Goal: Task Accomplishment & Management: Use online tool/utility

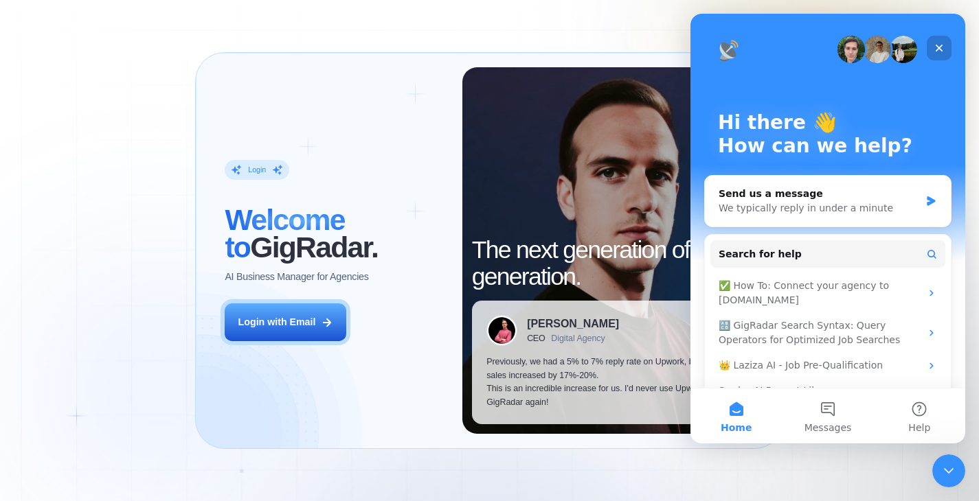
click at [942, 48] on icon "Close" at bounding box center [939, 48] width 11 height 11
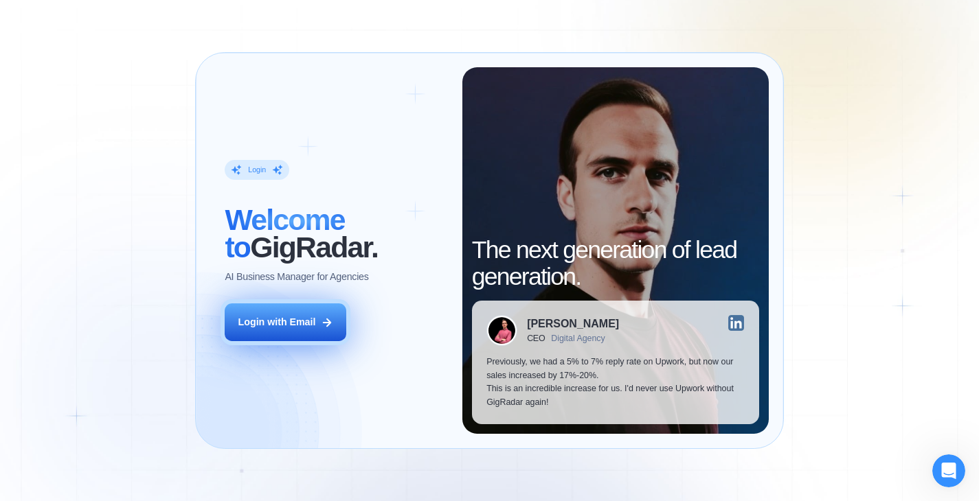
click at [273, 326] on div "Login with Email" at bounding box center [277, 323] width 78 height 14
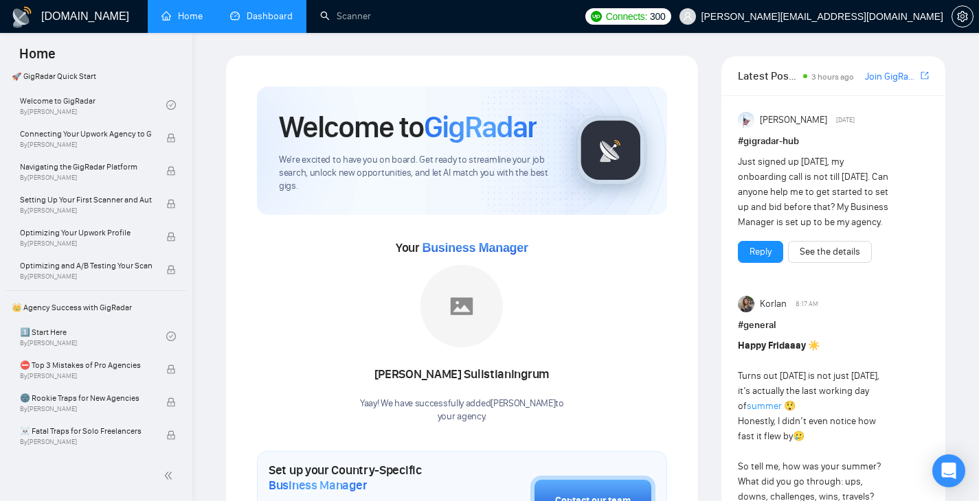
click at [267, 16] on link "Dashboard" at bounding box center [261, 16] width 63 height 12
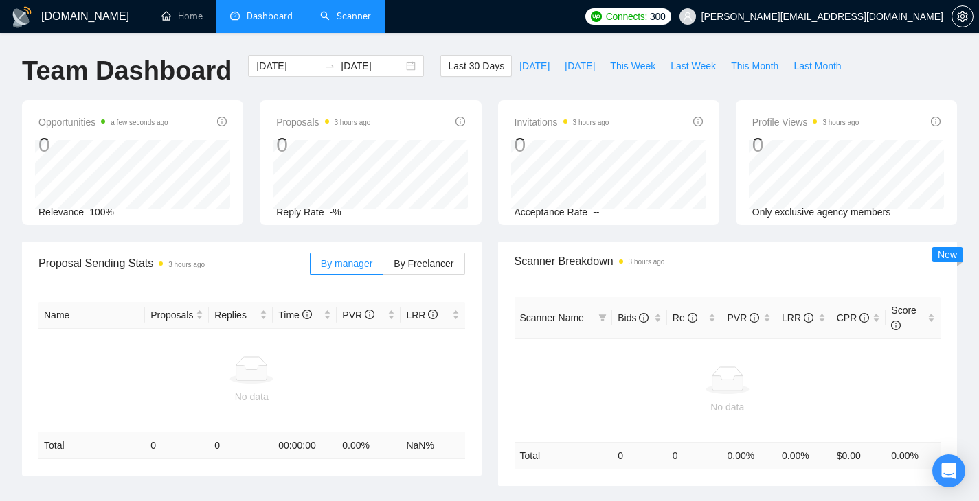
click at [343, 22] on link "Scanner" at bounding box center [345, 16] width 51 height 12
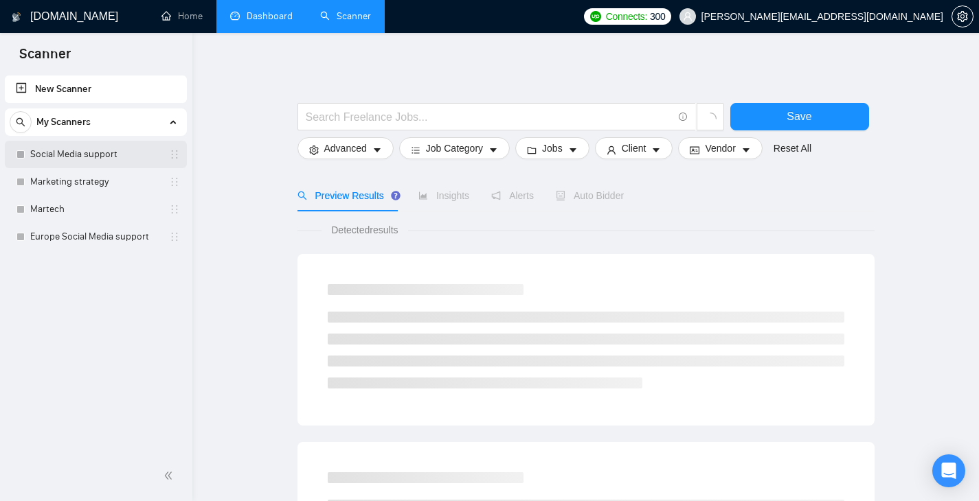
click at [69, 164] on link "Social Media support" at bounding box center [95, 154] width 131 height 27
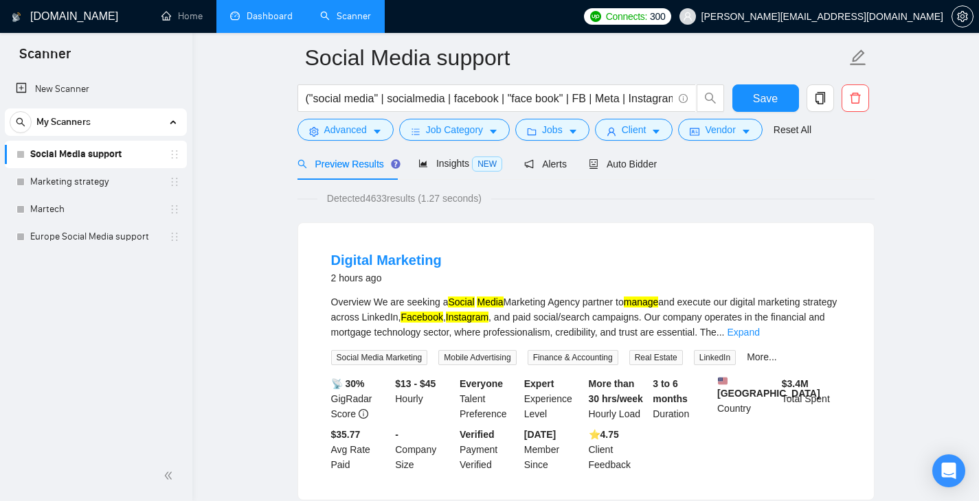
scroll to position [56, 0]
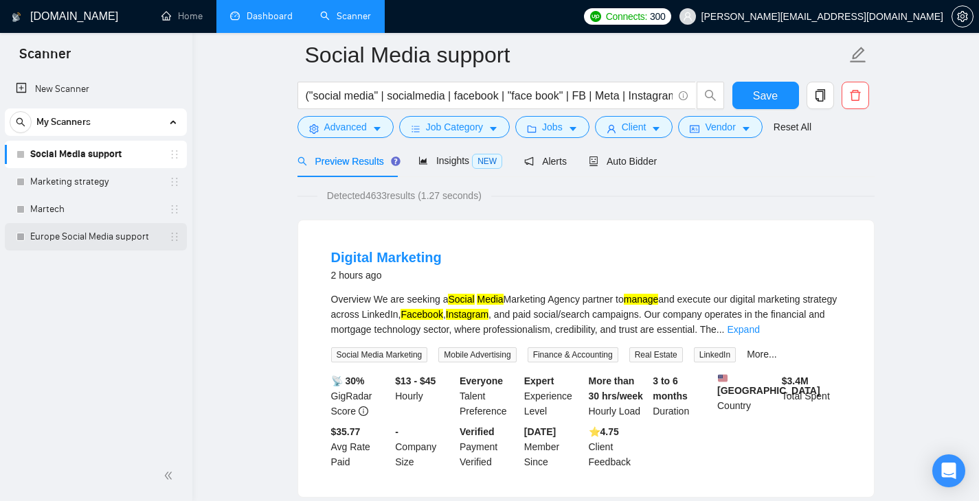
click at [98, 230] on link "Europe Social Media support" at bounding box center [95, 236] width 131 height 27
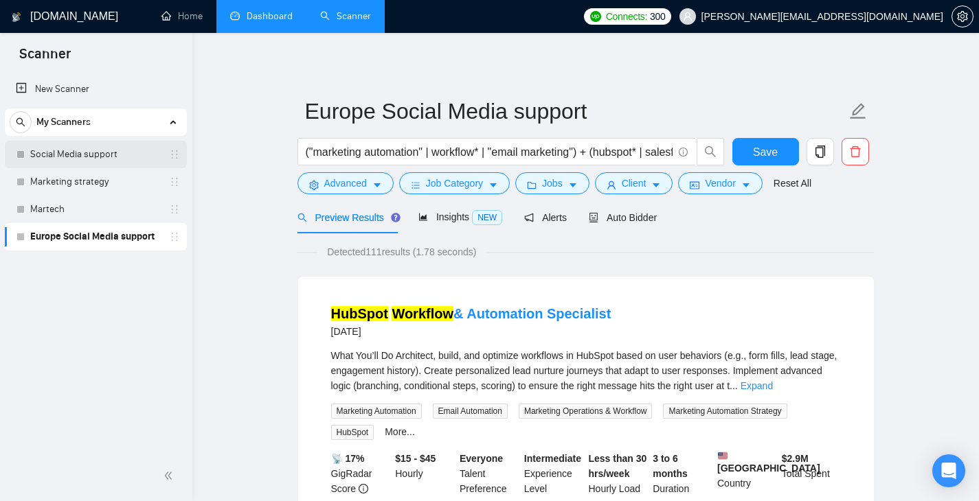
click at [69, 161] on link "Social Media support" at bounding box center [95, 154] width 131 height 27
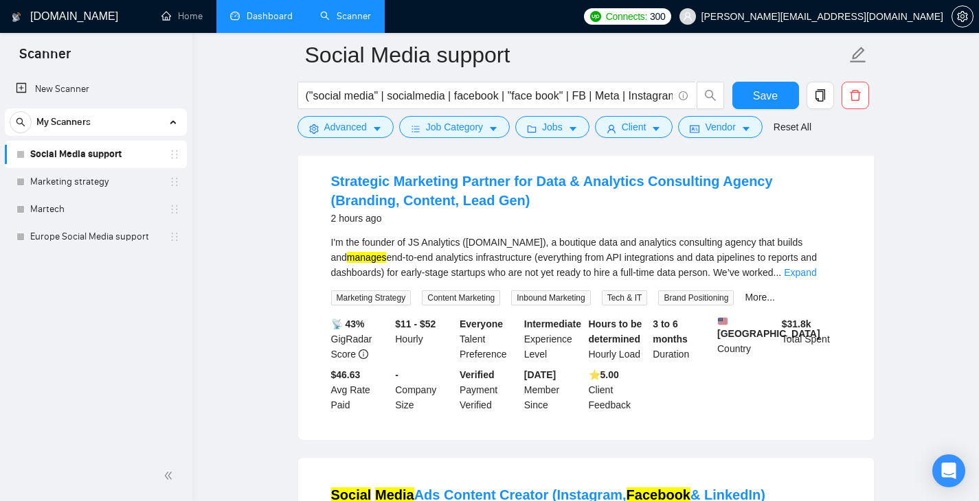
scroll to position [439, 0]
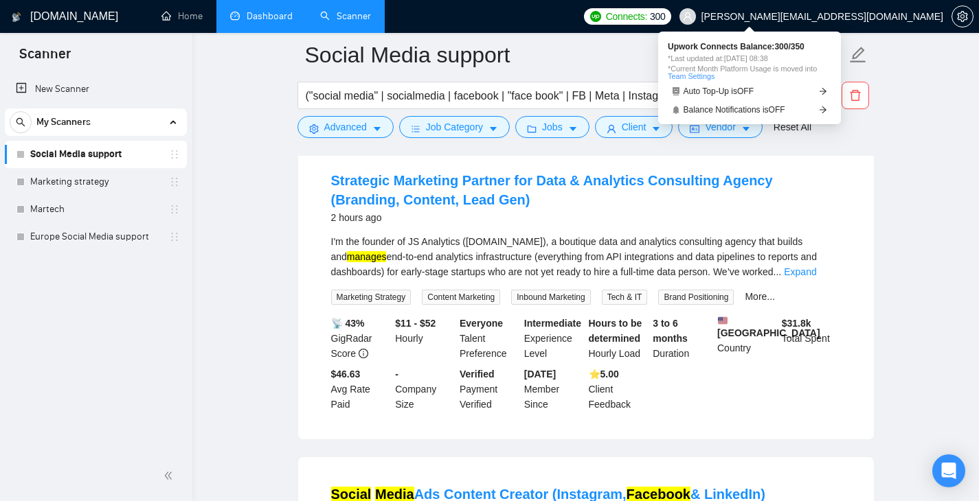
click at [647, 16] on span "Connects:" at bounding box center [626, 16] width 41 height 15
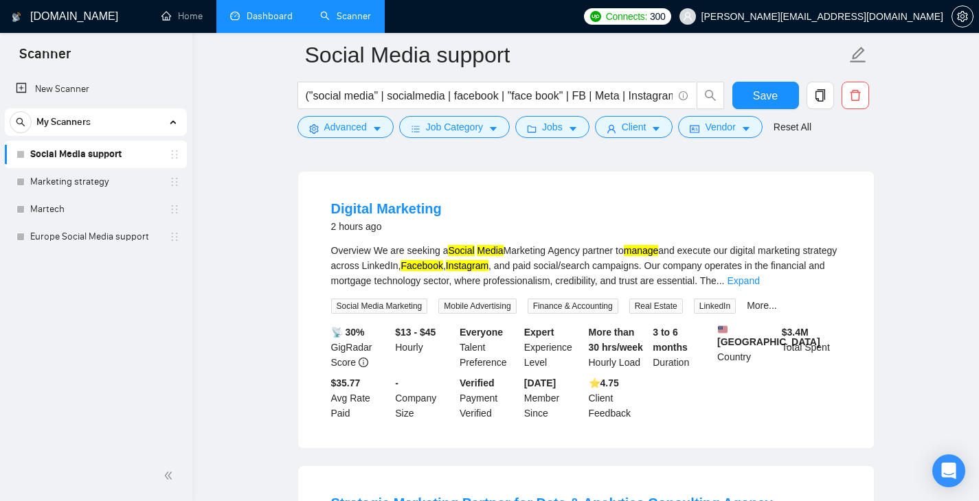
scroll to position [124, 0]
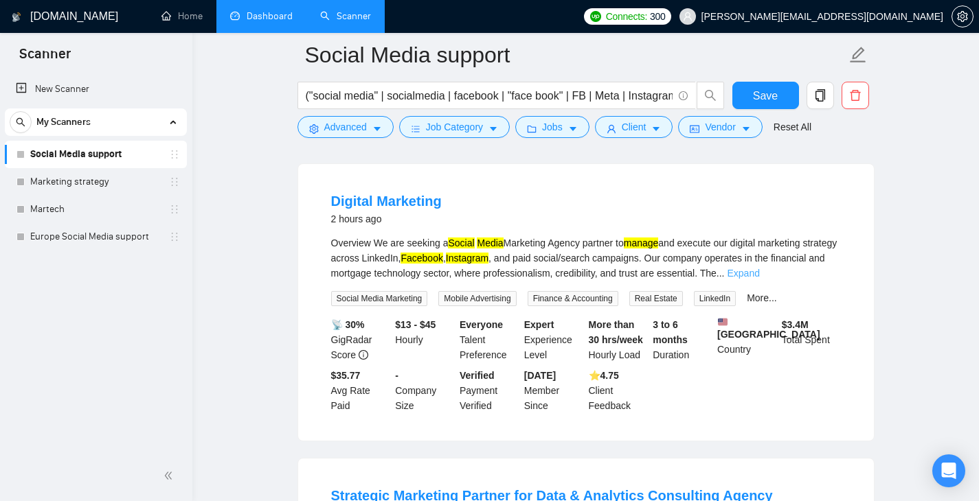
click at [760, 276] on link "Expand" at bounding box center [743, 273] width 32 height 11
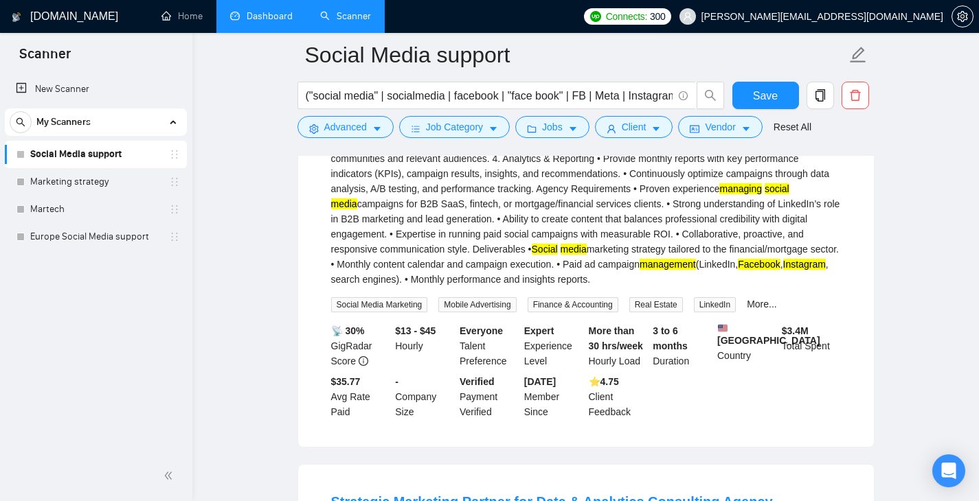
scroll to position [469, 0]
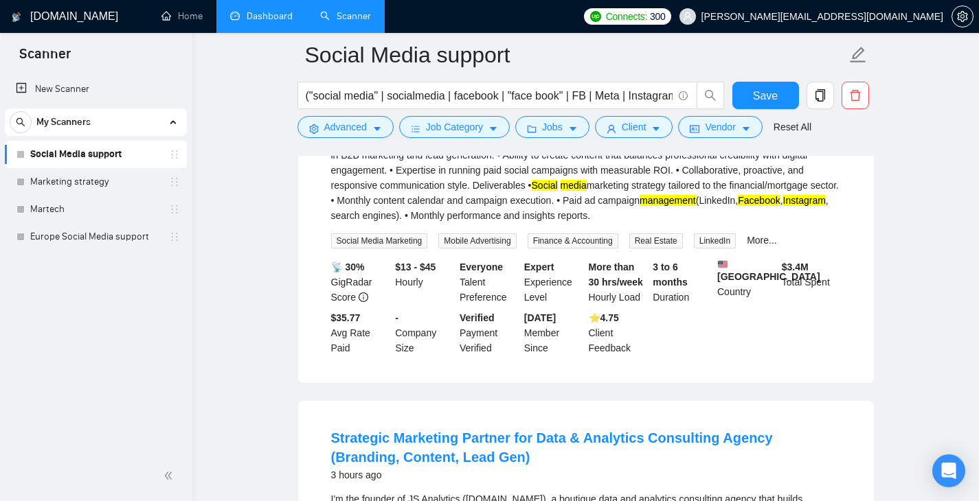
click at [699, 356] on div "📡 30% GigRadar Score $13 - $45 Hourly Everyone Talent Preference Expert Experie…" at bounding box center [585, 308] width 515 height 96
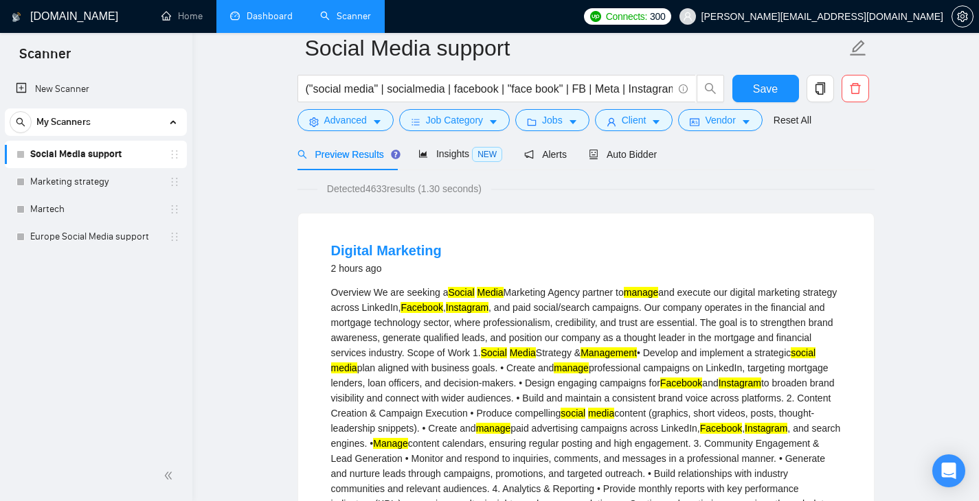
scroll to position [0, 0]
